Goal: Information Seeking & Learning: Learn about a topic

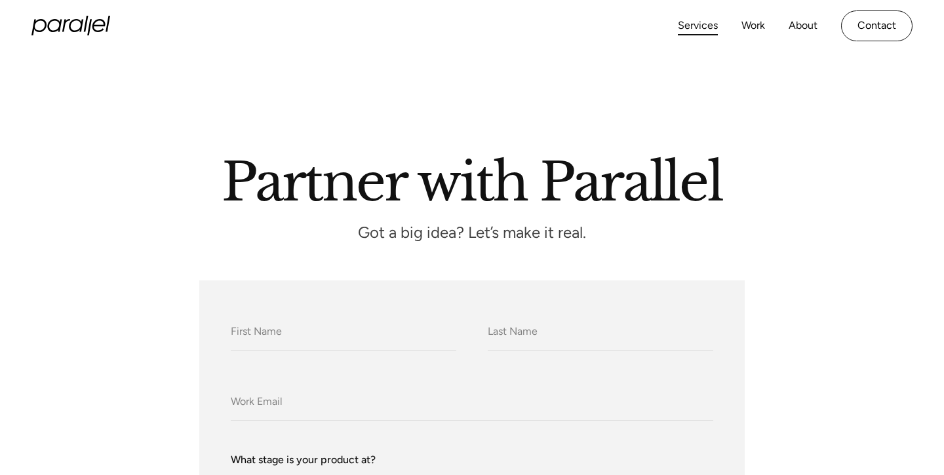
click at [706, 28] on link "Services" at bounding box center [698, 25] width 40 height 19
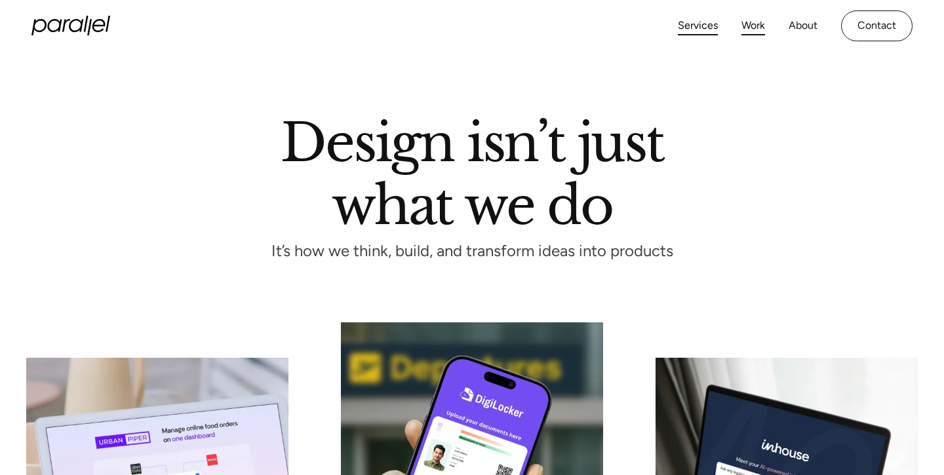
click at [757, 26] on link "Work" at bounding box center [753, 25] width 24 height 19
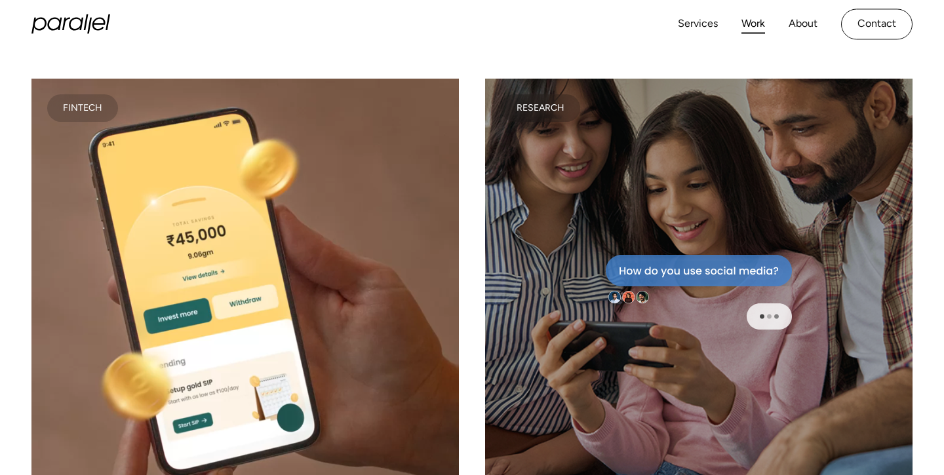
scroll to position [4501, 0]
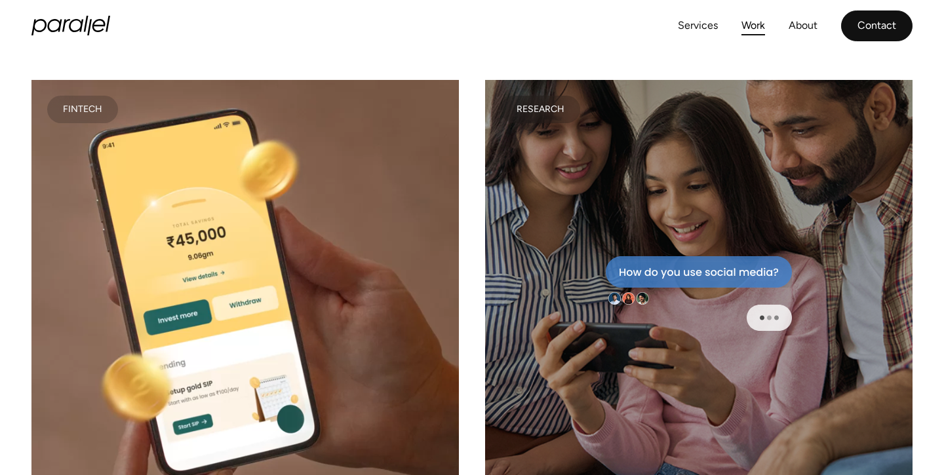
click at [856, 28] on link "Contact" at bounding box center [876, 25] width 71 height 31
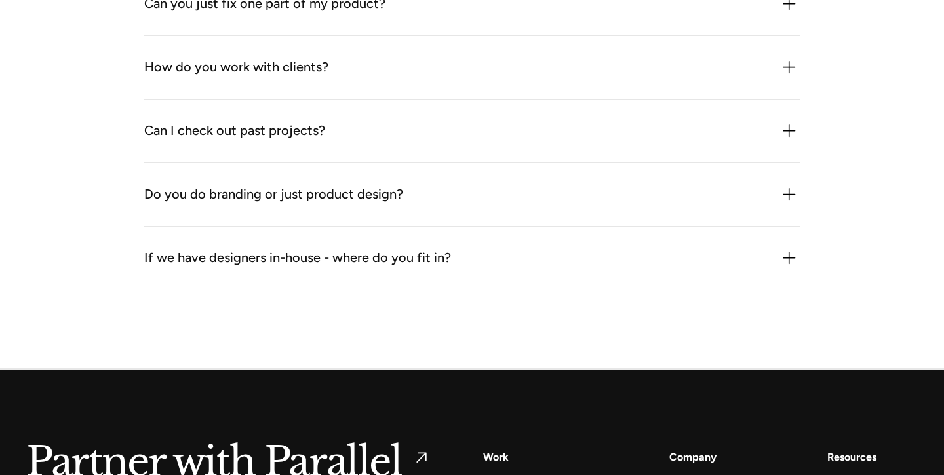
scroll to position [1809, 0]
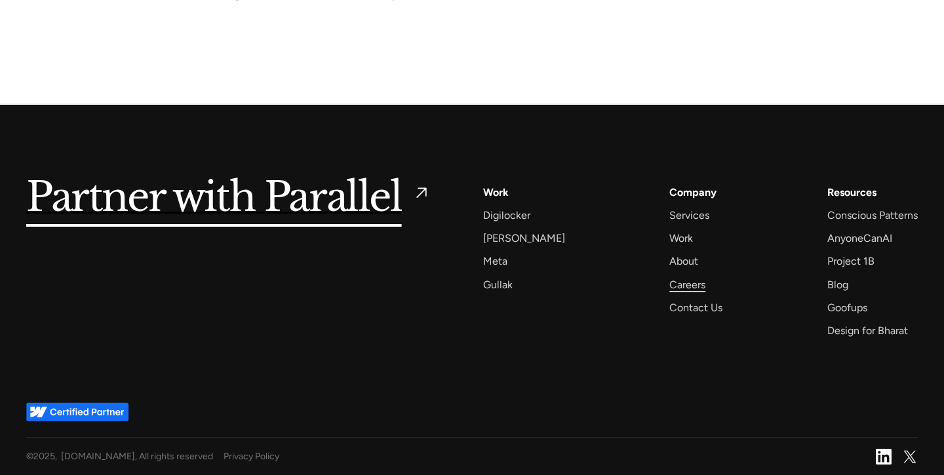
click at [672, 291] on div "Careers" at bounding box center [687, 285] width 36 height 18
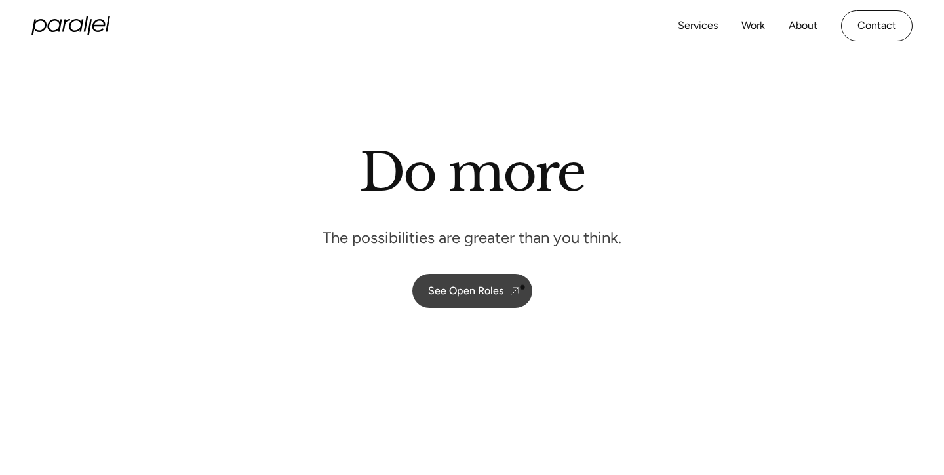
click at [488, 286] on div "See Open Roles" at bounding box center [465, 291] width 75 height 12
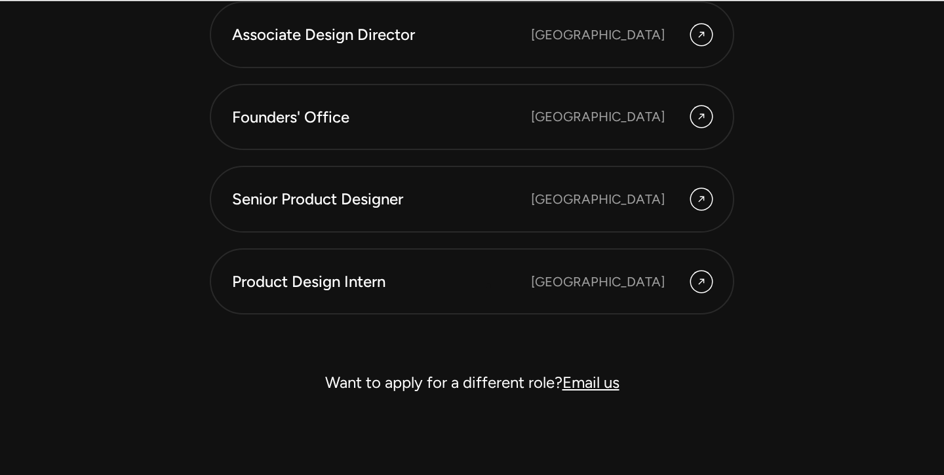
scroll to position [3718, 0]
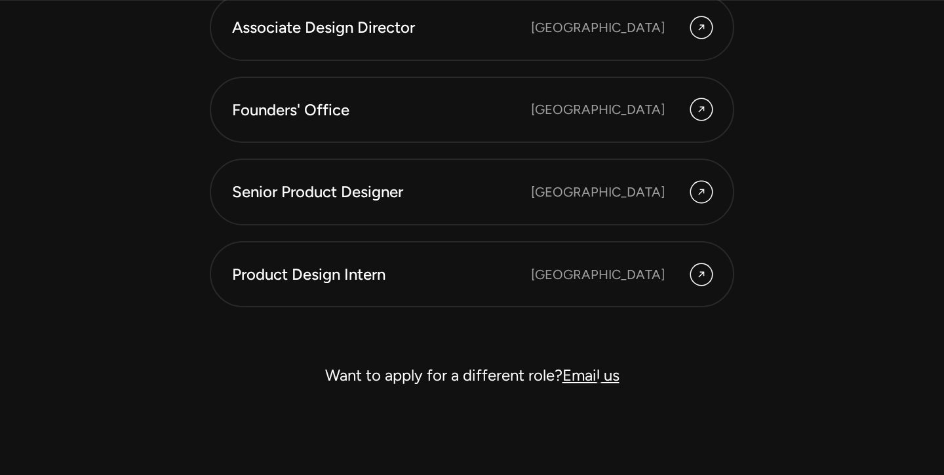
click at [599, 382] on link "Email us" at bounding box center [590, 375] width 57 height 19
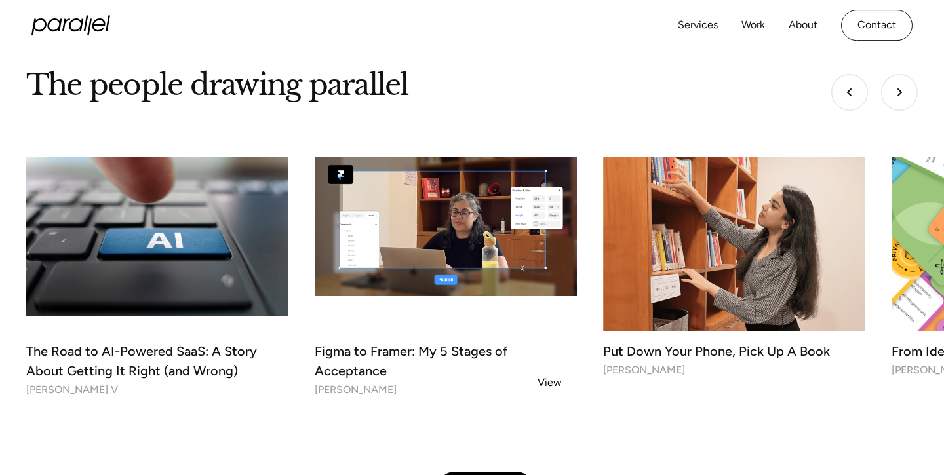
scroll to position [4252, 0]
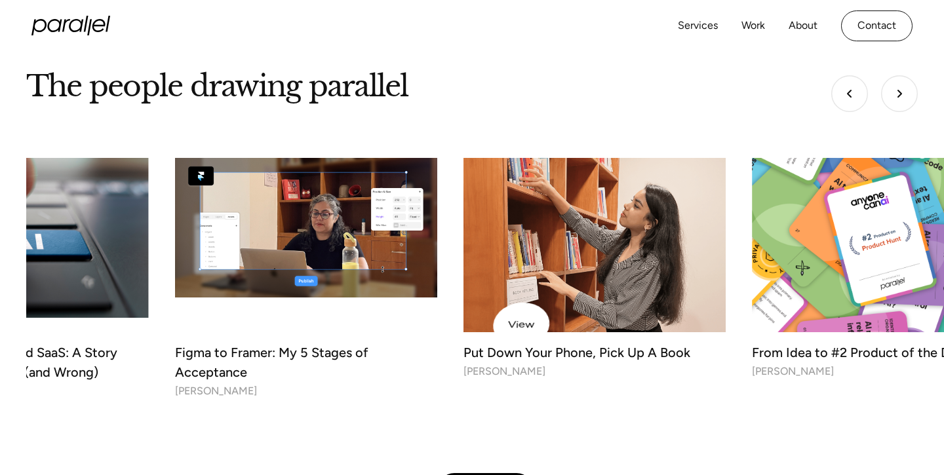
drag, startPoint x: 627, startPoint y: 320, endPoint x: 425, endPoint y: 351, distance: 204.9
click at [463, 351] on link "Put Down Your Phone, Pick Up A Book Kashish Agrawal" at bounding box center [594, 270] width 262 height 224
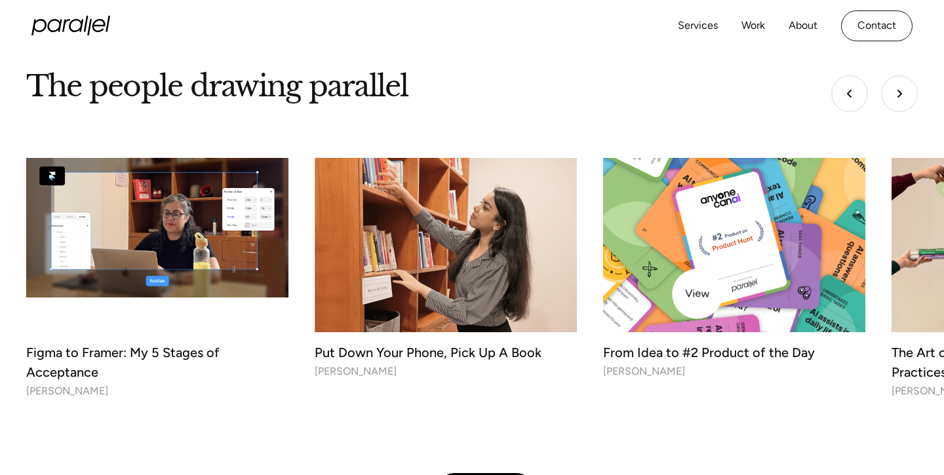
drag, startPoint x: 699, startPoint y: 294, endPoint x: 469, endPoint y: 342, distance: 235.8
click at [603, 336] on link "From Idea to #2 Product of the Day Muzammil Merchant" at bounding box center [734, 270] width 262 height 224
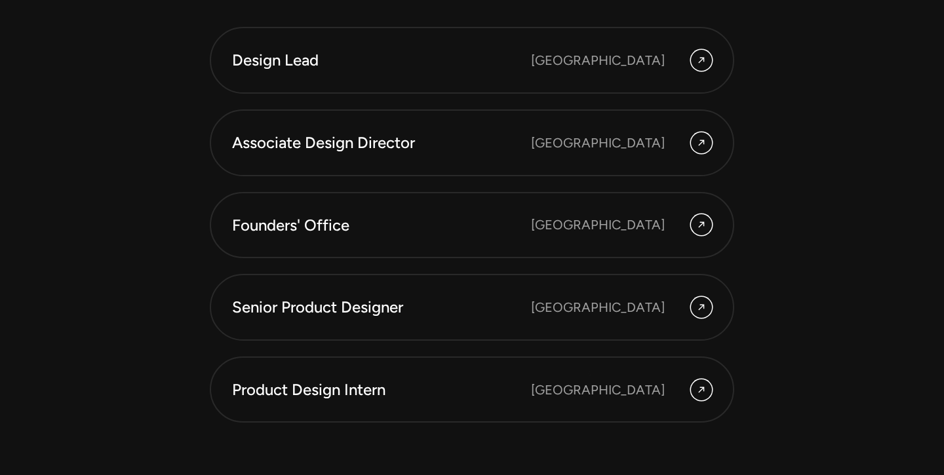
scroll to position [3605, 0]
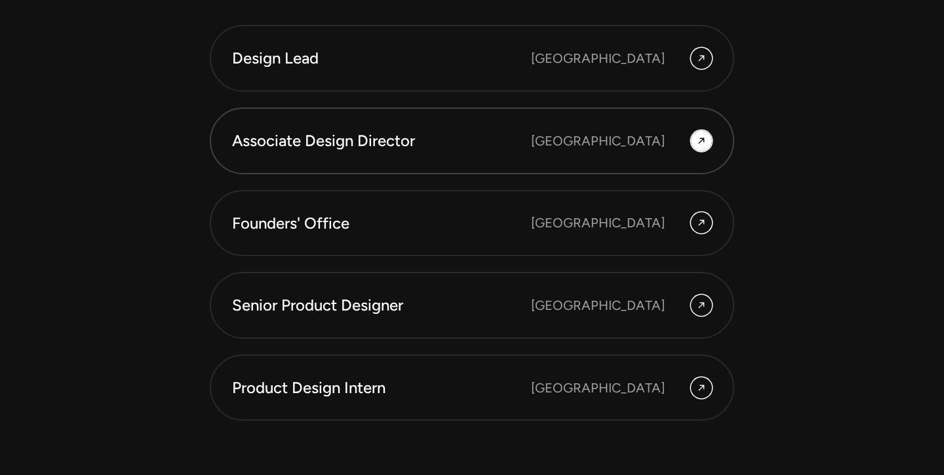
click at [630, 148] on div "Bangalore" at bounding box center [598, 141] width 134 height 20
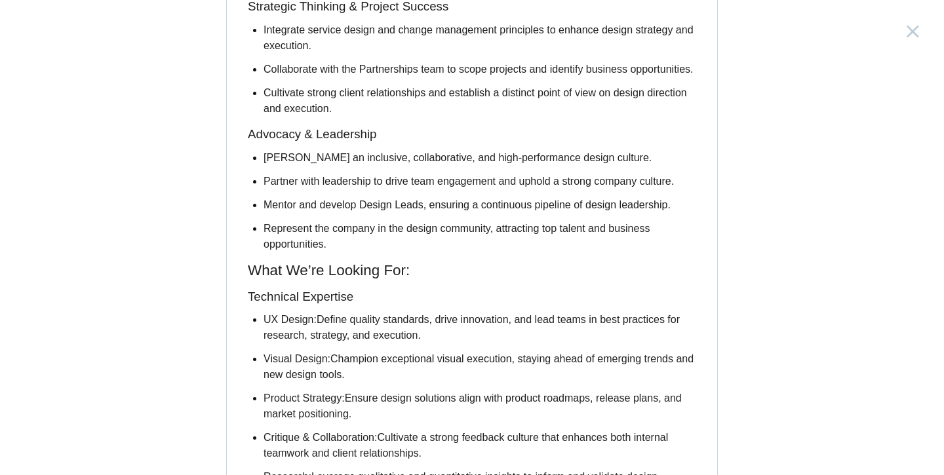
scroll to position [831, 0]
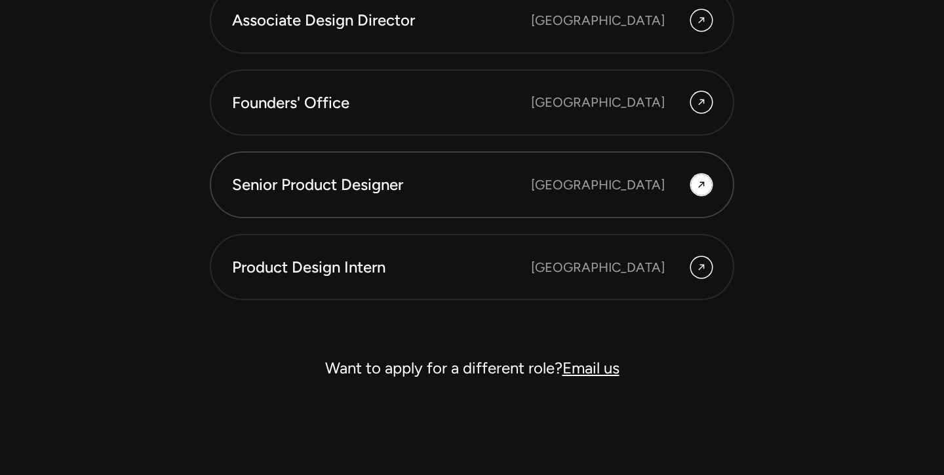
scroll to position [3726, 0]
click at [462, 280] on link "Product Design Intern Bangalore" at bounding box center [472, 266] width 524 height 67
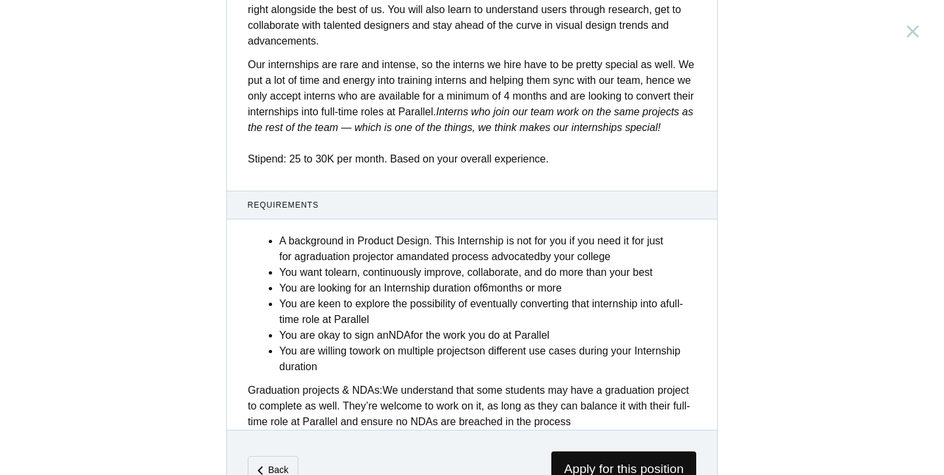
scroll to position [538, 0]
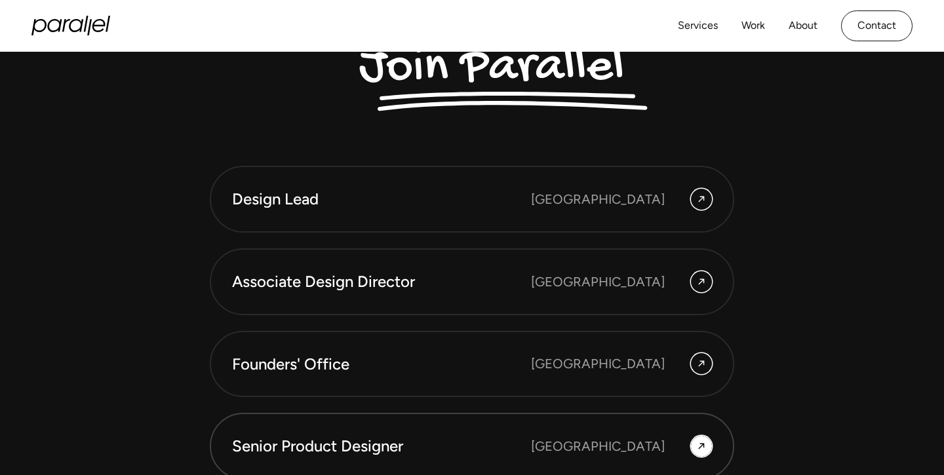
scroll to position [3463, 0]
click at [374, 203] on div "Design Lead" at bounding box center [381, 200] width 299 height 22
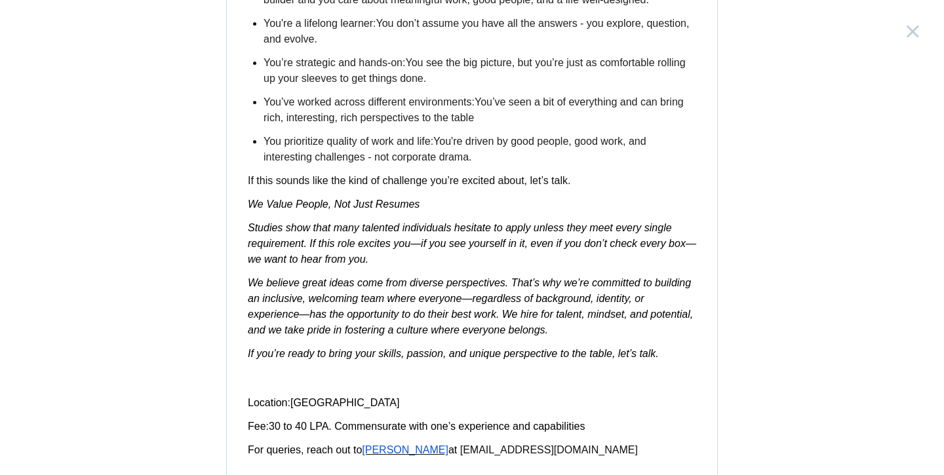
scroll to position [2139, 0]
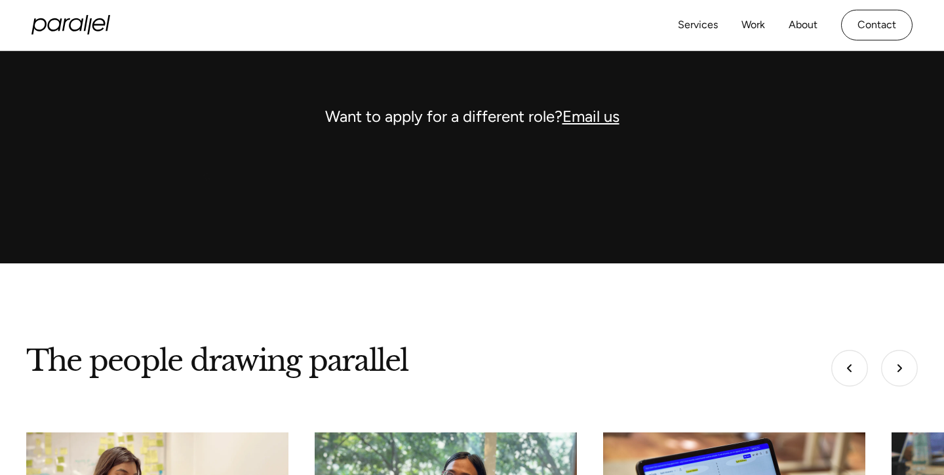
scroll to position [3943, 0]
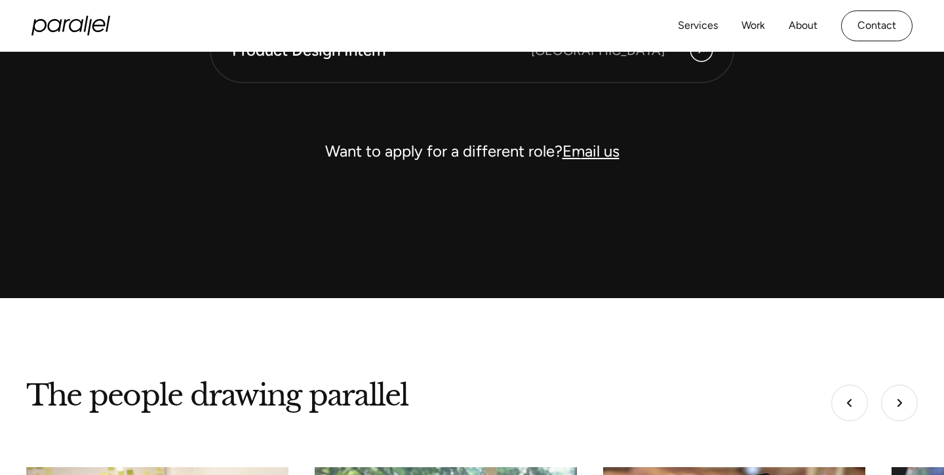
click at [581, 156] on link "Email us" at bounding box center [590, 151] width 57 height 19
click at [749, 26] on link "Work" at bounding box center [753, 25] width 24 height 19
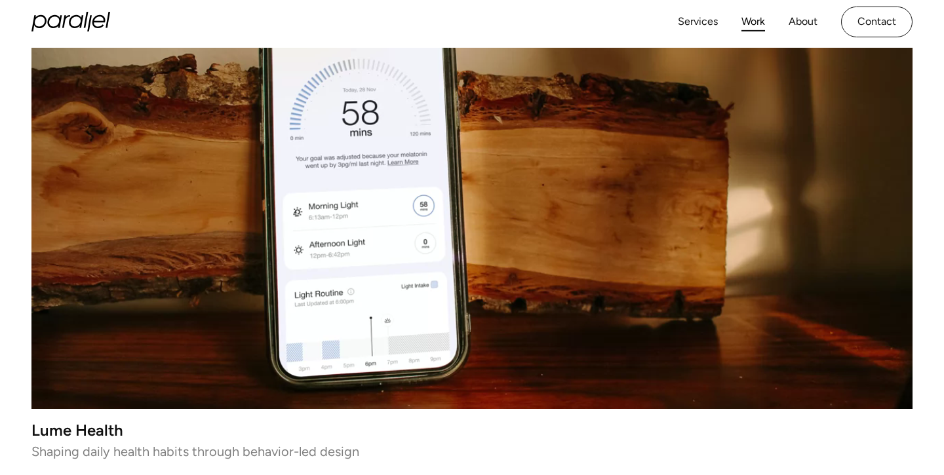
scroll to position [362, 0]
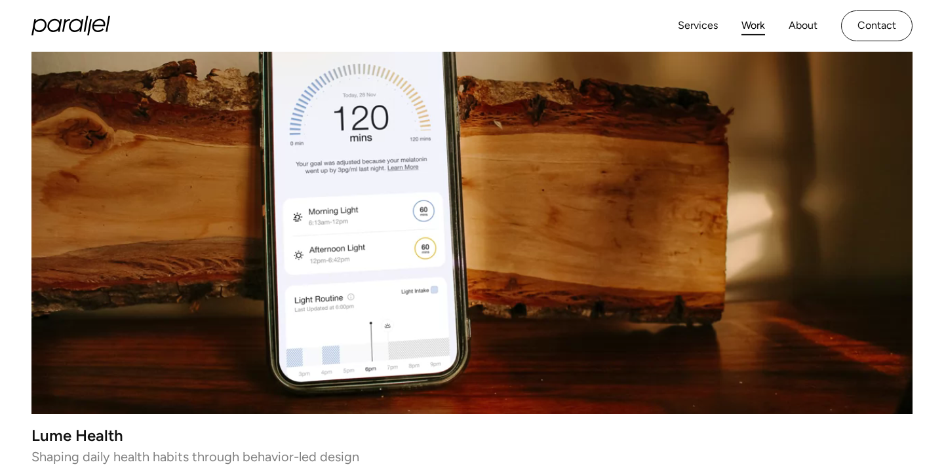
click at [444, 174] on video at bounding box center [471, 194] width 881 height 441
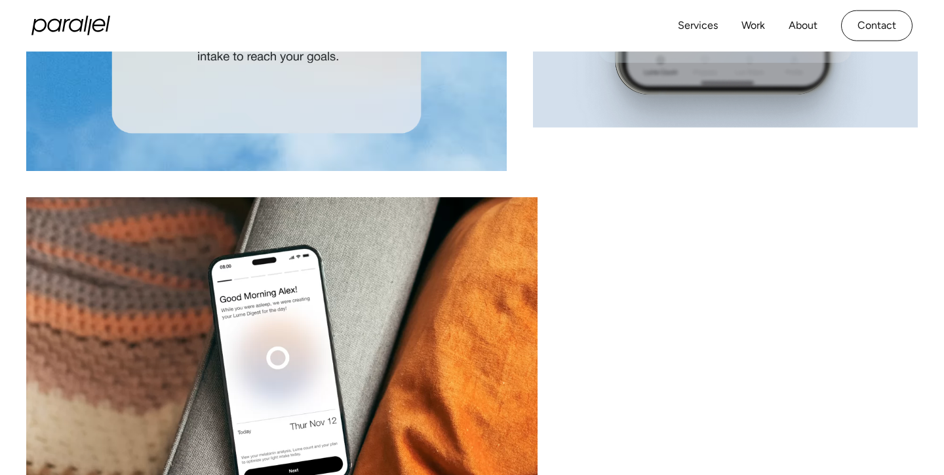
scroll to position [6103, 0]
